Goal: Task Accomplishment & Management: Manage account settings

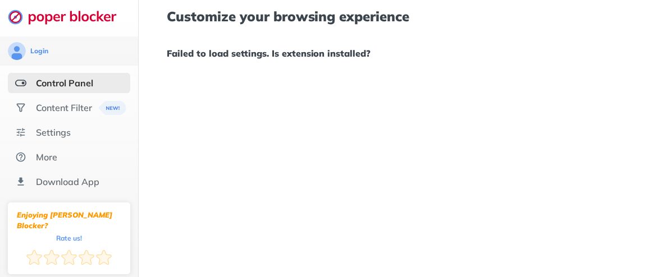
click at [248, 114] on div "Customize your browsing experience Failed to load settings. Is extension instal…" at bounding box center [417, 138] width 556 height 277
click at [515, 33] on div "Customize your browsing experience Failed to load settings. Is extension instal…" at bounding box center [417, 35] width 501 height 70
click at [99, 105] on img at bounding box center [112, 108] width 27 height 14
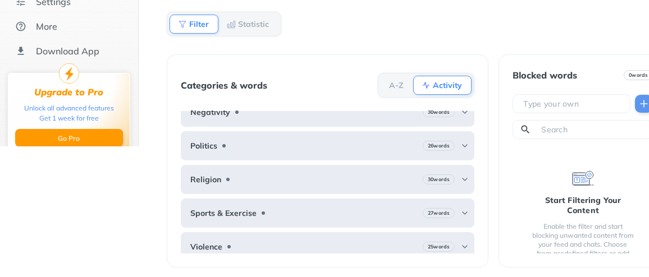
scroll to position [19, 0]
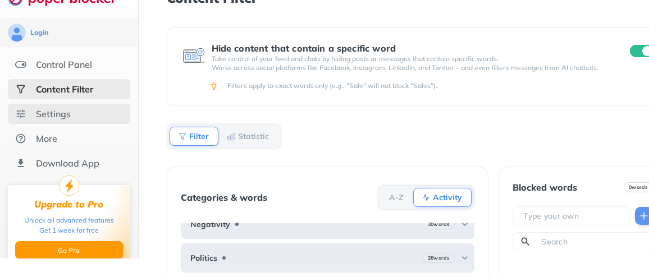
click at [86, 119] on div "Settings" at bounding box center [69, 114] width 122 height 20
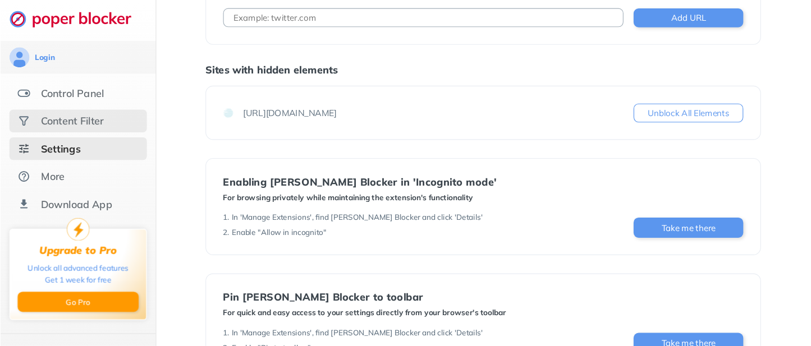
scroll to position [75, 0]
